Goal: Transaction & Acquisition: Purchase product/service

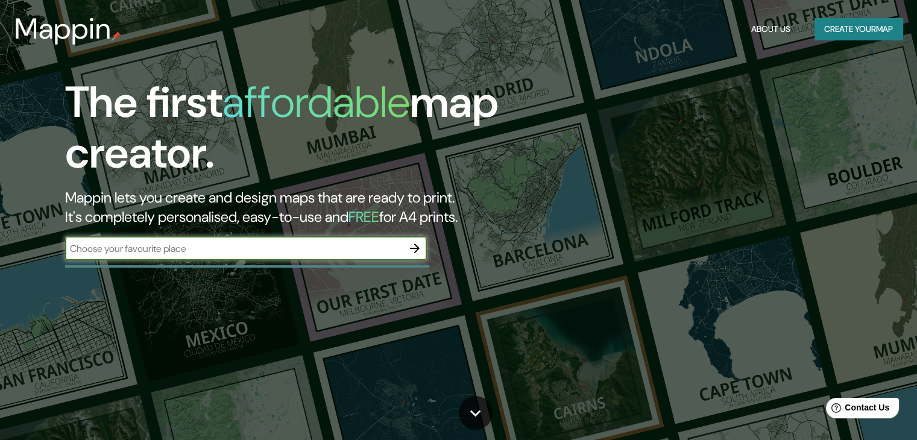
click at [389, 251] on input "text" at bounding box center [233, 249] width 337 height 14
click at [406, 252] on button "button" at bounding box center [415, 248] width 24 height 24
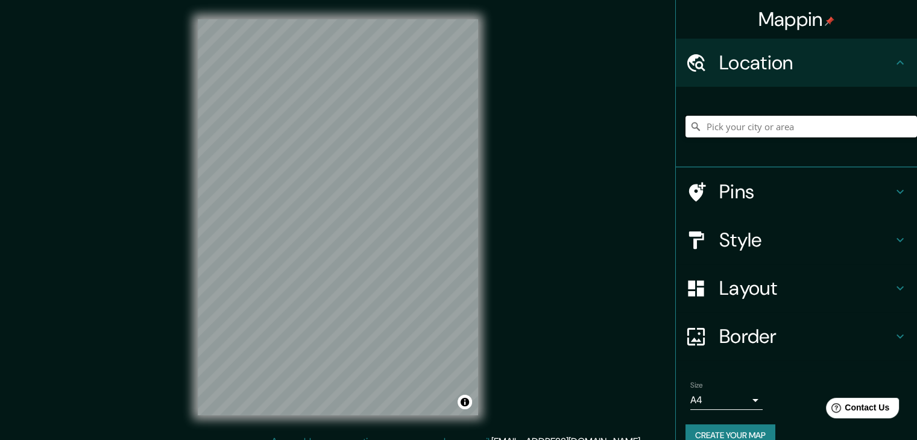
click at [750, 126] on input "Pick your city or area" at bounding box center [800, 127] width 231 height 22
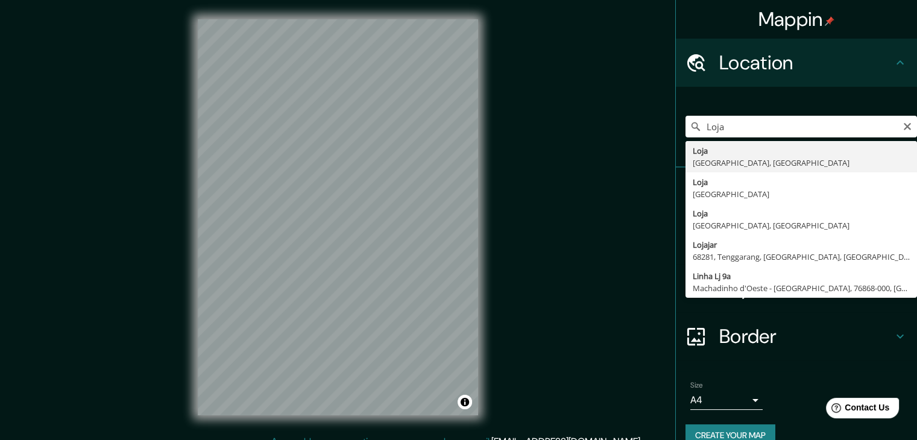
type input "Loja, Loja, Ecuador"
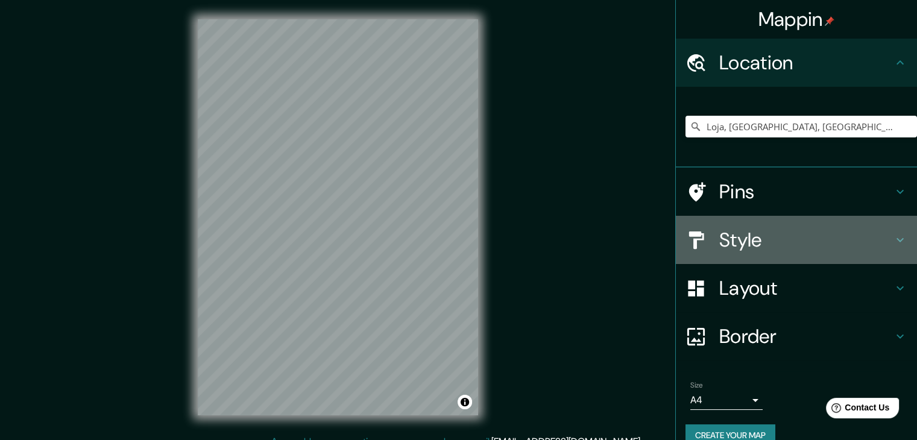
click at [759, 244] on h4 "Style" at bounding box center [806, 240] width 174 height 24
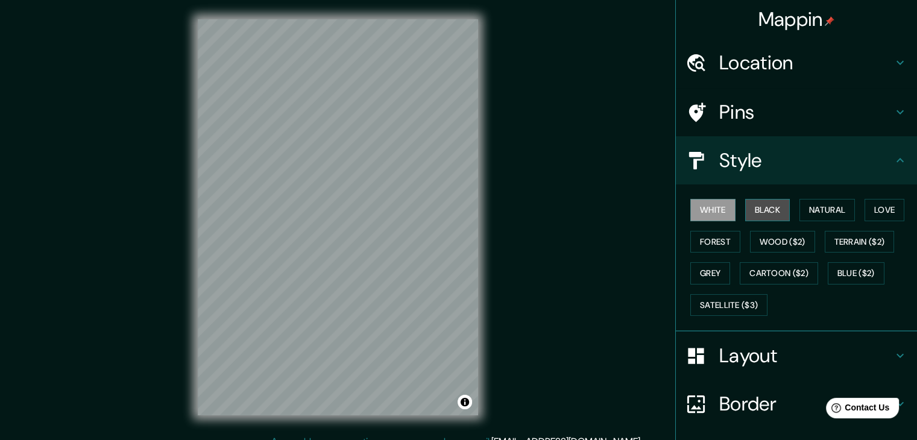
click at [767, 212] on button "Black" at bounding box center [767, 210] width 45 height 22
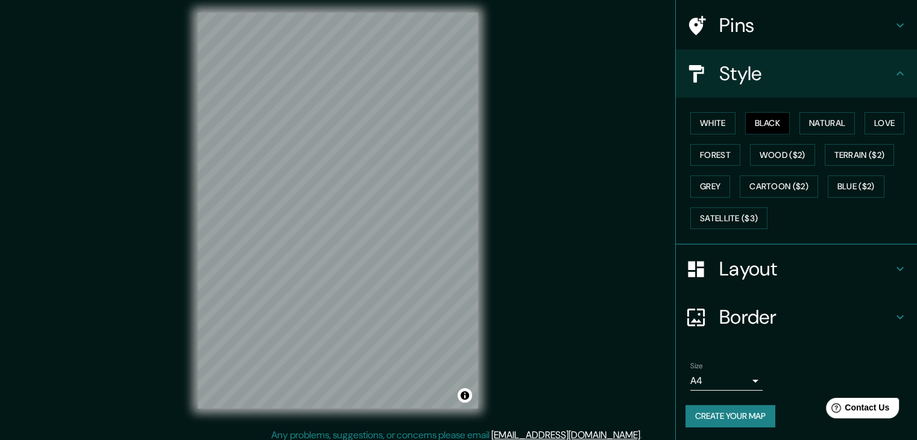
scroll to position [14, 0]
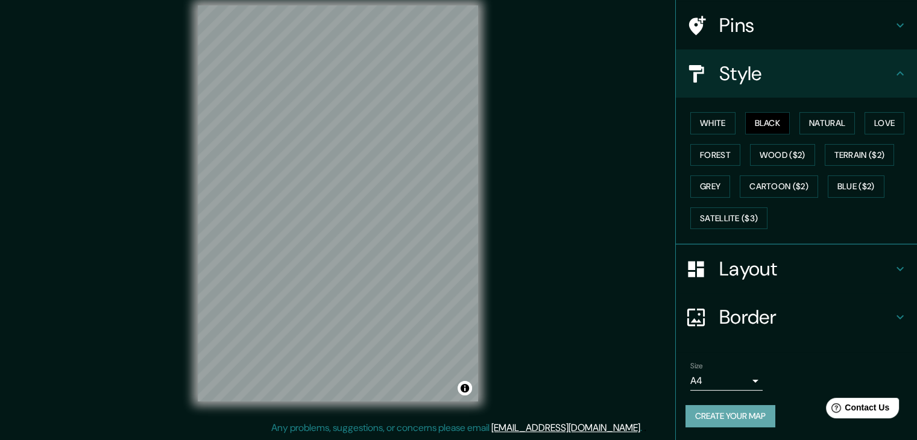
click at [714, 420] on button "Create your map" at bounding box center [730, 416] width 90 height 22
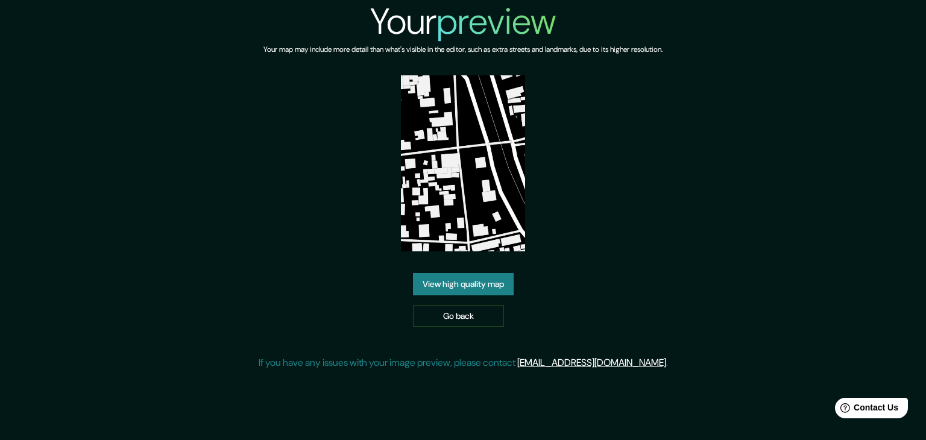
click at [495, 286] on link "View high quality map" at bounding box center [463, 284] width 101 height 22
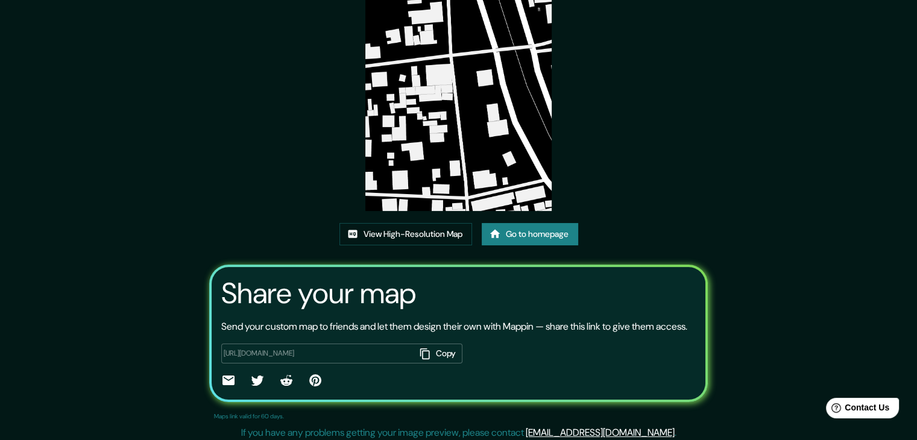
scroll to position [125, 0]
